Goal: Find specific page/section: Find specific page/section

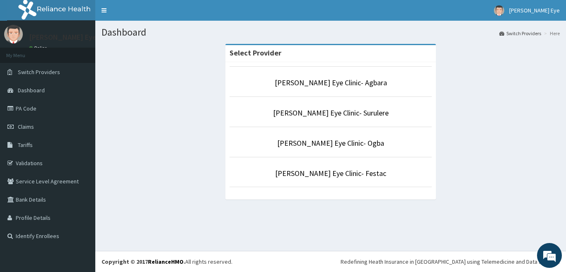
click at [412, 172] on p "[PERSON_NAME] Eye Clinic- Festac" at bounding box center [330, 173] width 202 height 11
click at [349, 171] on link "[PERSON_NAME] Eye Clinic- Festac" at bounding box center [330, 174] width 111 height 10
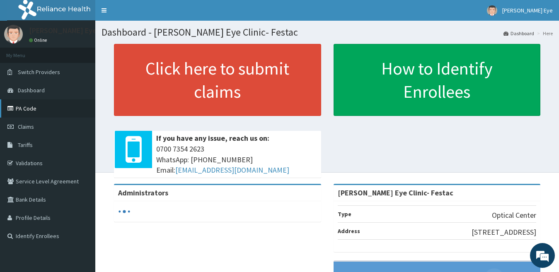
click at [29, 107] on link "PA Code" at bounding box center [47, 108] width 95 height 18
